Goal: Task Accomplishment & Management: Manage account settings

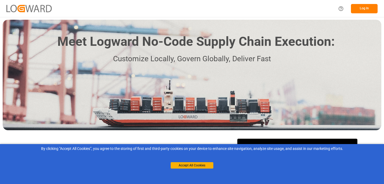
click at [370, 5] on button "Log In" at bounding box center [364, 8] width 27 height 9
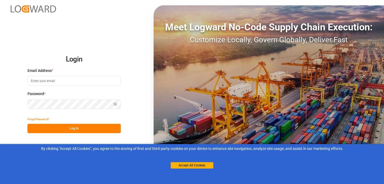
click at [192, 169] on div "By clicking "Accept All Cookies”, you agree to the storing of first and third-p…" at bounding box center [192, 157] width 384 height 26
click at [184, 166] on button "Accept All Cookies" at bounding box center [192, 165] width 43 height 6
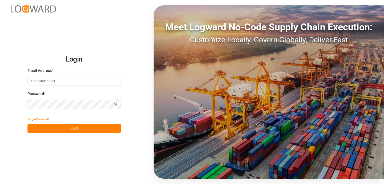
click at [55, 82] on input at bounding box center [73, 80] width 93 height 9
paste input "[EMAIL_ADDRESS][DOMAIN_NAME] ("
click at [84, 81] on input "[EMAIL_ADDRESS][DOMAIN_NAME] (" at bounding box center [73, 80] width 93 height 9
type input "[EMAIL_ADDRESS][DOMAIN_NAME]"
click at [138, 101] on div "Login Email Address * [EMAIL_ADDRESS][DOMAIN_NAME] Password * Show password For…" at bounding box center [192, 92] width 384 height 184
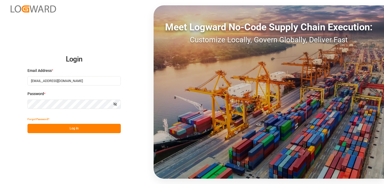
click at [89, 130] on button "Log In" at bounding box center [73, 128] width 93 height 9
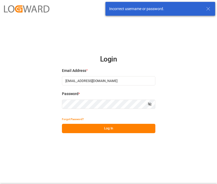
click at [112, 127] on button "Log In" at bounding box center [108, 128] width 93 height 9
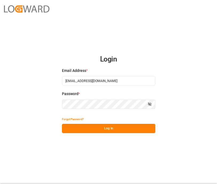
click at [112, 79] on input "[EMAIL_ADDRESS][DOMAIN_NAME]" at bounding box center [108, 80] width 93 height 9
click at [168, 84] on div "Login Email Address * [EMAIL_ADDRESS][DOMAIN_NAME] Password * Show password For…" at bounding box center [108, 92] width 217 height 184
